Goal: Task Accomplishment & Management: Use online tool/utility

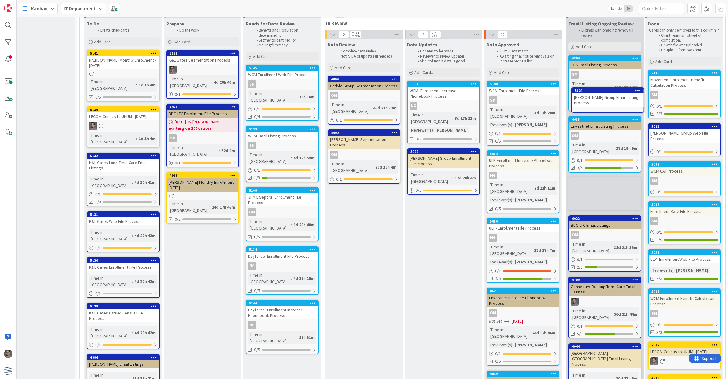
scroll to position [1154, 21]
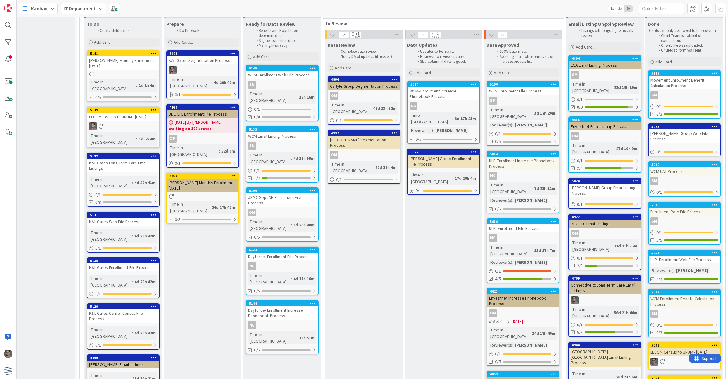
click at [624, 184] on div "[PERSON_NAME] Group Email Listing Process" at bounding box center [605, 190] width 72 height 13
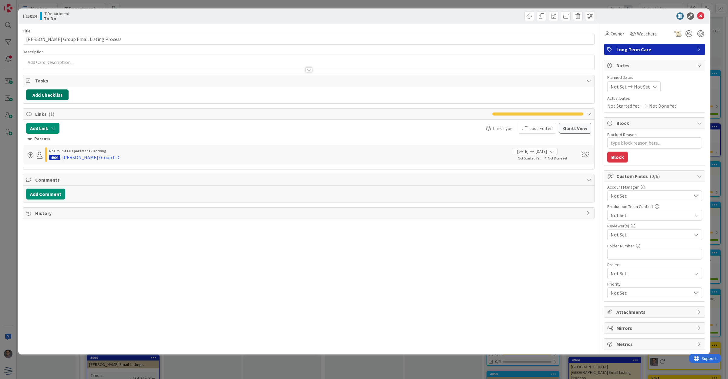
click at [52, 96] on button "Add Checklist" at bounding box center [47, 94] width 42 height 11
click at [39, 149] on link "Load template" at bounding box center [44, 150] width 31 height 6
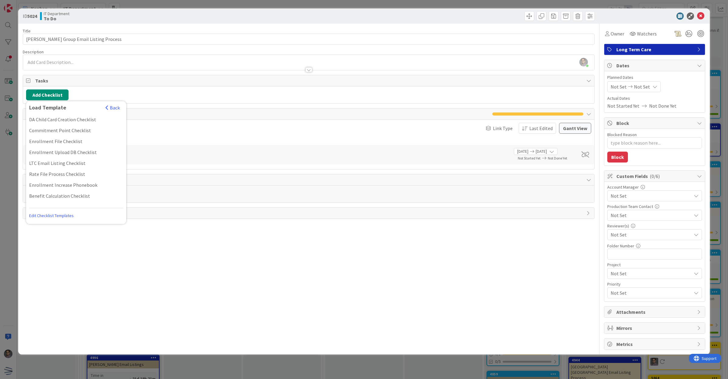
click at [55, 165] on div "LTC Email Listing Checklist" at bounding box center [76, 163] width 100 height 11
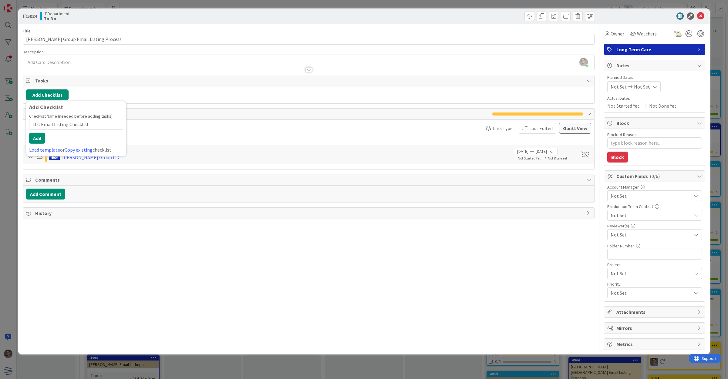
click at [49, 95] on button "Add Checklist" at bounding box center [47, 94] width 42 height 11
click at [44, 140] on button "Add" at bounding box center [37, 138] width 16 height 11
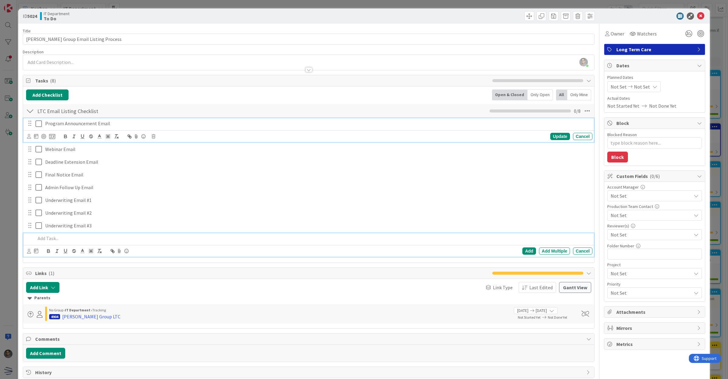
click at [41, 125] on icon at bounding box center [38, 123] width 6 height 7
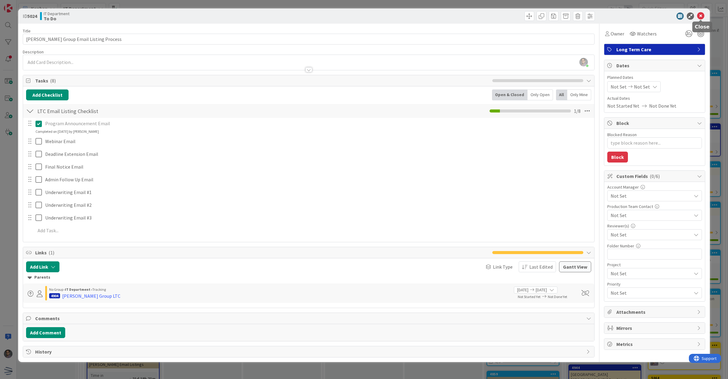
click at [701, 18] on icon at bounding box center [700, 15] width 7 height 7
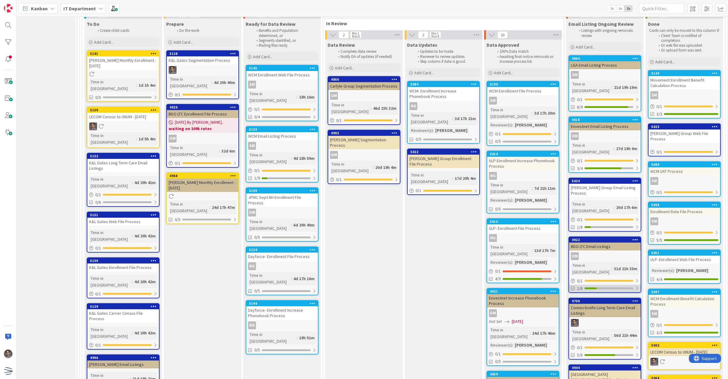
click at [612, 285] on div "2/8" at bounding box center [605, 289] width 72 height 8
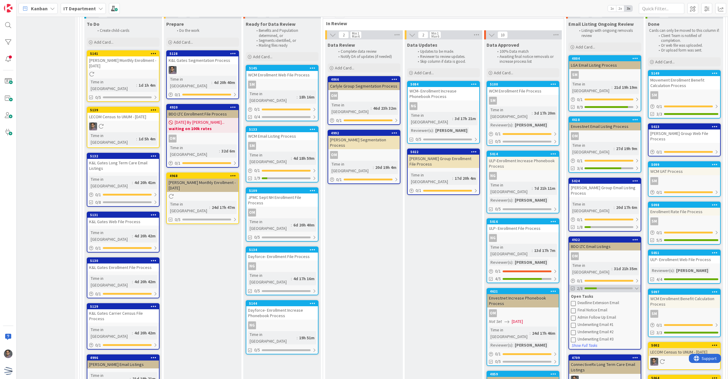
click at [612, 285] on div "2/8" at bounding box center [605, 289] width 72 height 8
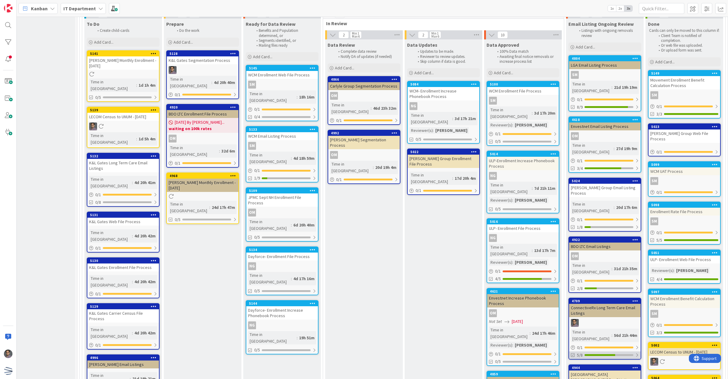
click at [617, 351] on div "5/8" at bounding box center [605, 355] width 72 height 8
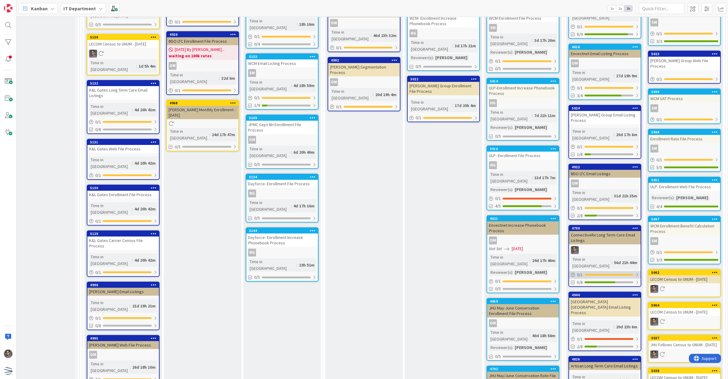
scroll to position [1230, 21]
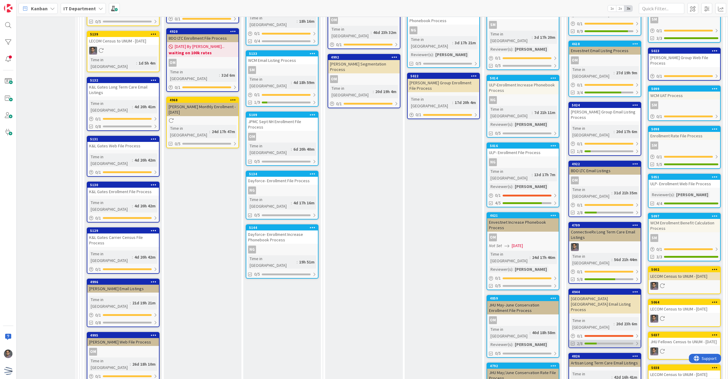
click at [601, 340] on div "2/8" at bounding box center [605, 344] width 72 height 8
click at [575, 356] on button at bounding box center [573, 358] width 5 height 5
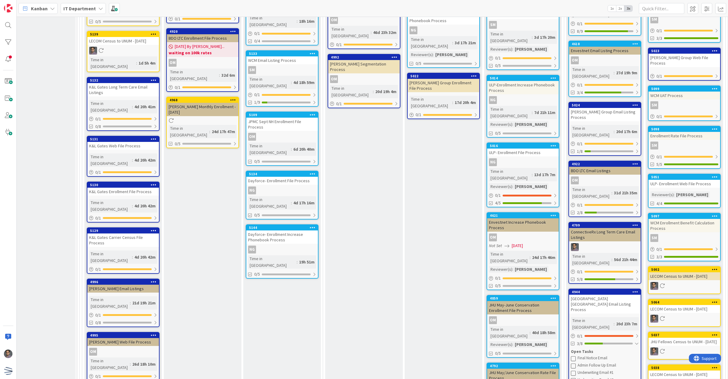
click at [573, 356] on icon at bounding box center [573, 358] width 5 height 5
click at [618, 340] on div "5/8" at bounding box center [605, 344] width 72 height 8
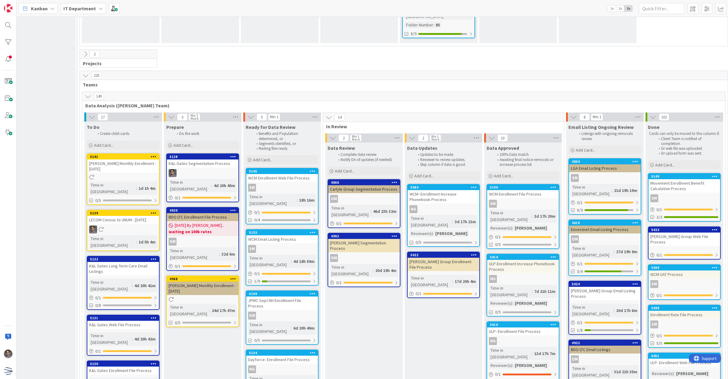
scroll to position [1040, 21]
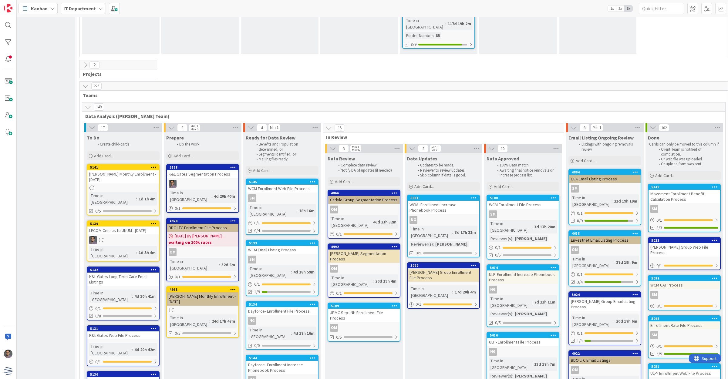
click at [373, 324] on div "OM" at bounding box center [364, 328] width 72 height 8
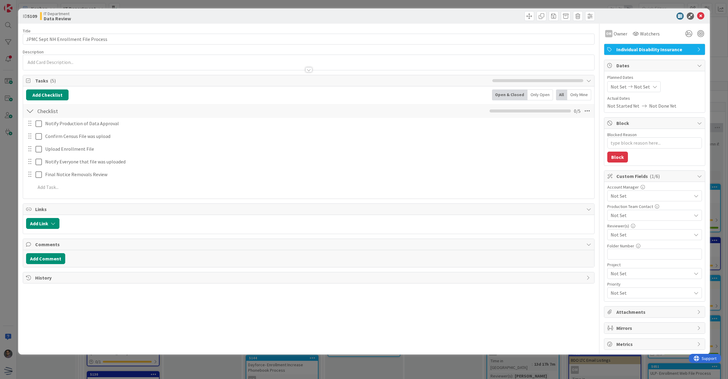
click at [638, 235] on span "Not Set" at bounding box center [650, 234] width 81 height 7
click at [625, 312] on span "[PERSON_NAME]" at bounding box center [634, 314] width 36 height 9
type textarea "x"
click at [700, 16] on icon at bounding box center [700, 15] width 7 height 7
